Goal: Task Accomplishment & Management: Manage account settings

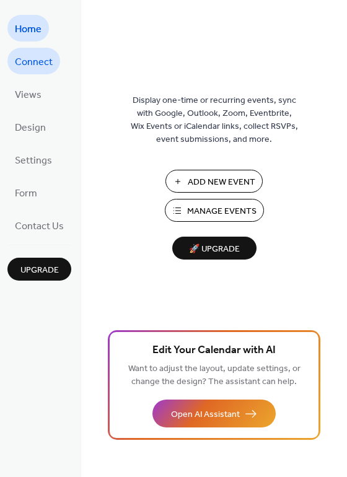
click at [41, 61] on span "Connect" at bounding box center [34, 62] width 38 height 19
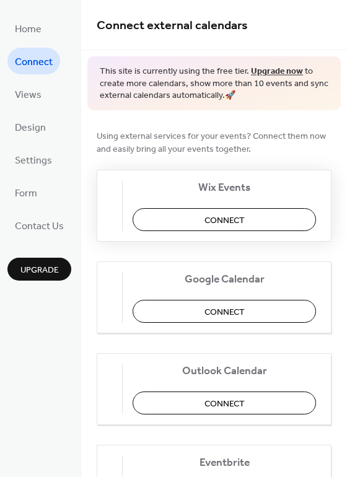
click at [192, 224] on button "Connect" at bounding box center [224, 219] width 183 height 23
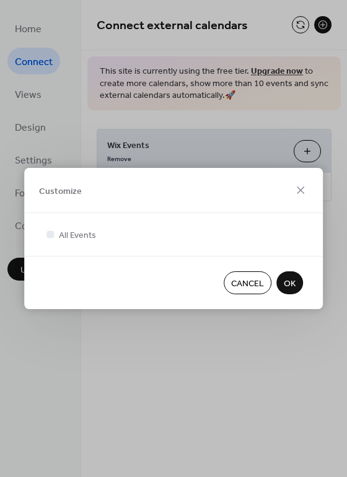
click at [289, 287] on span "OK" at bounding box center [290, 284] width 12 height 13
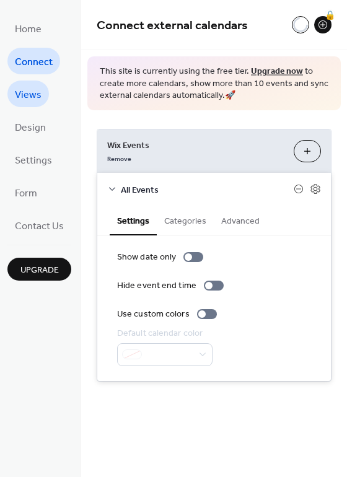
click at [24, 90] on span "Views" at bounding box center [28, 95] width 27 height 19
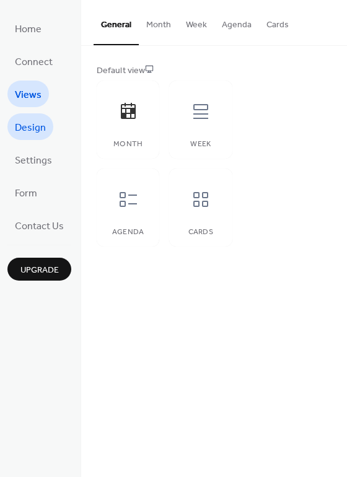
click at [27, 121] on span "Design" at bounding box center [30, 127] width 31 height 19
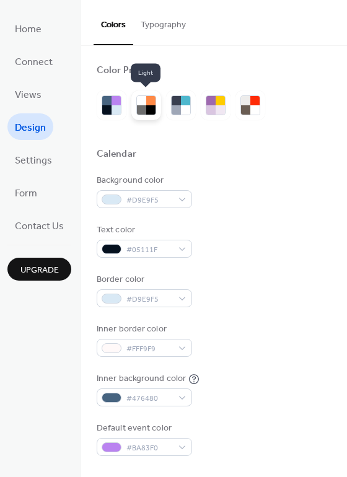
click at [148, 105] on div at bounding box center [150, 109] width 9 height 9
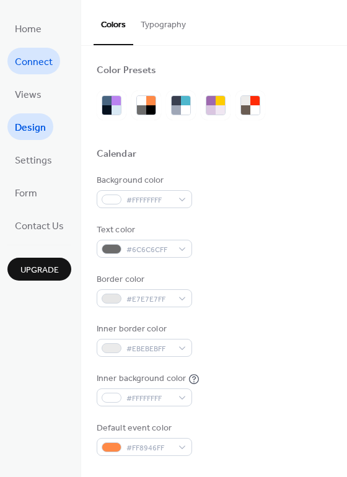
click at [37, 56] on span "Connect" at bounding box center [34, 62] width 38 height 19
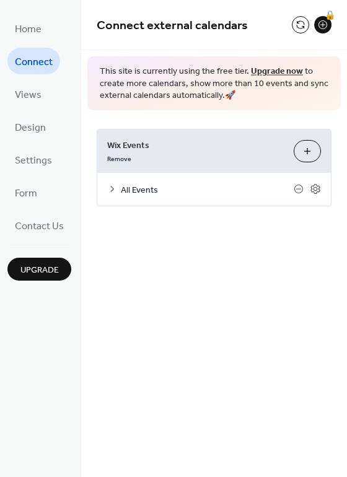
click at [308, 155] on button "Customize" at bounding box center [307, 151] width 27 height 22
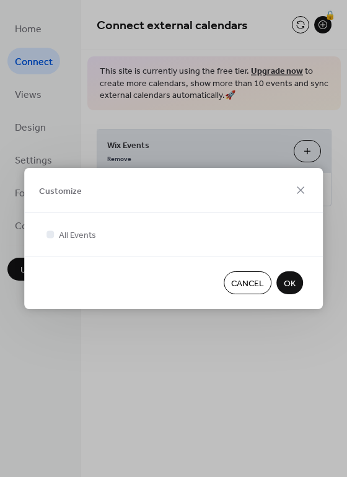
click at [292, 284] on span "OK" at bounding box center [290, 284] width 12 height 13
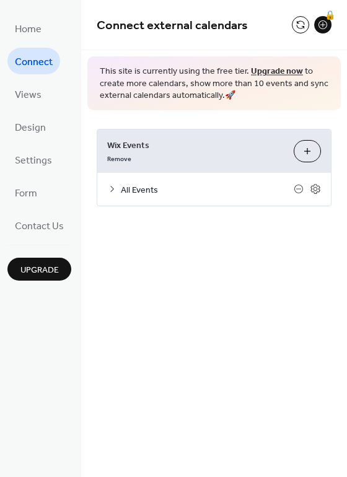
click at [262, 70] on link "Upgrade now" at bounding box center [277, 71] width 52 height 17
